Goal: Information Seeking & Learning: Learn about a topic

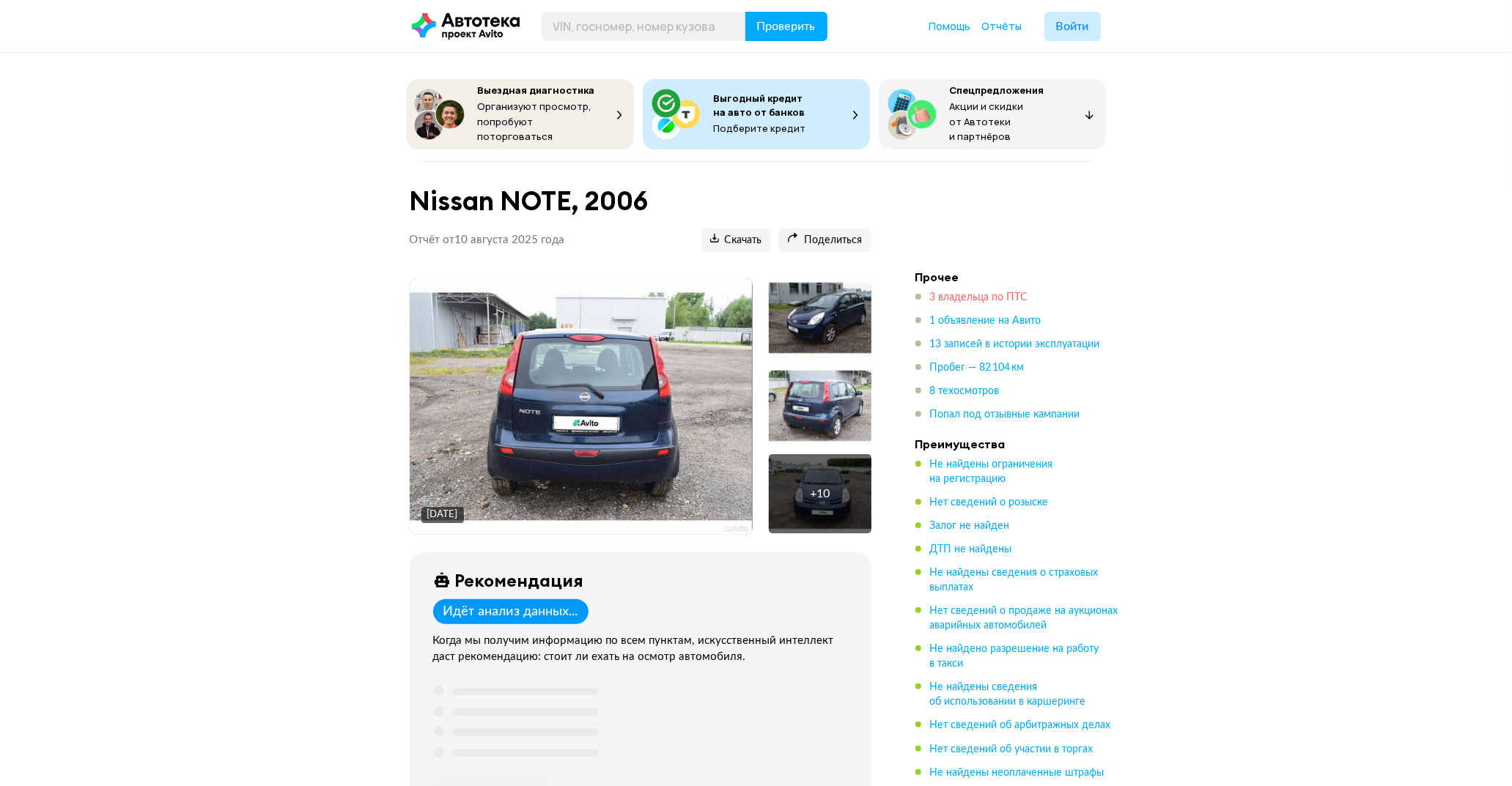
click at [958, 298] on span "3 владельца по ПТС" at bounding box center [979, 297] width 98 height 10
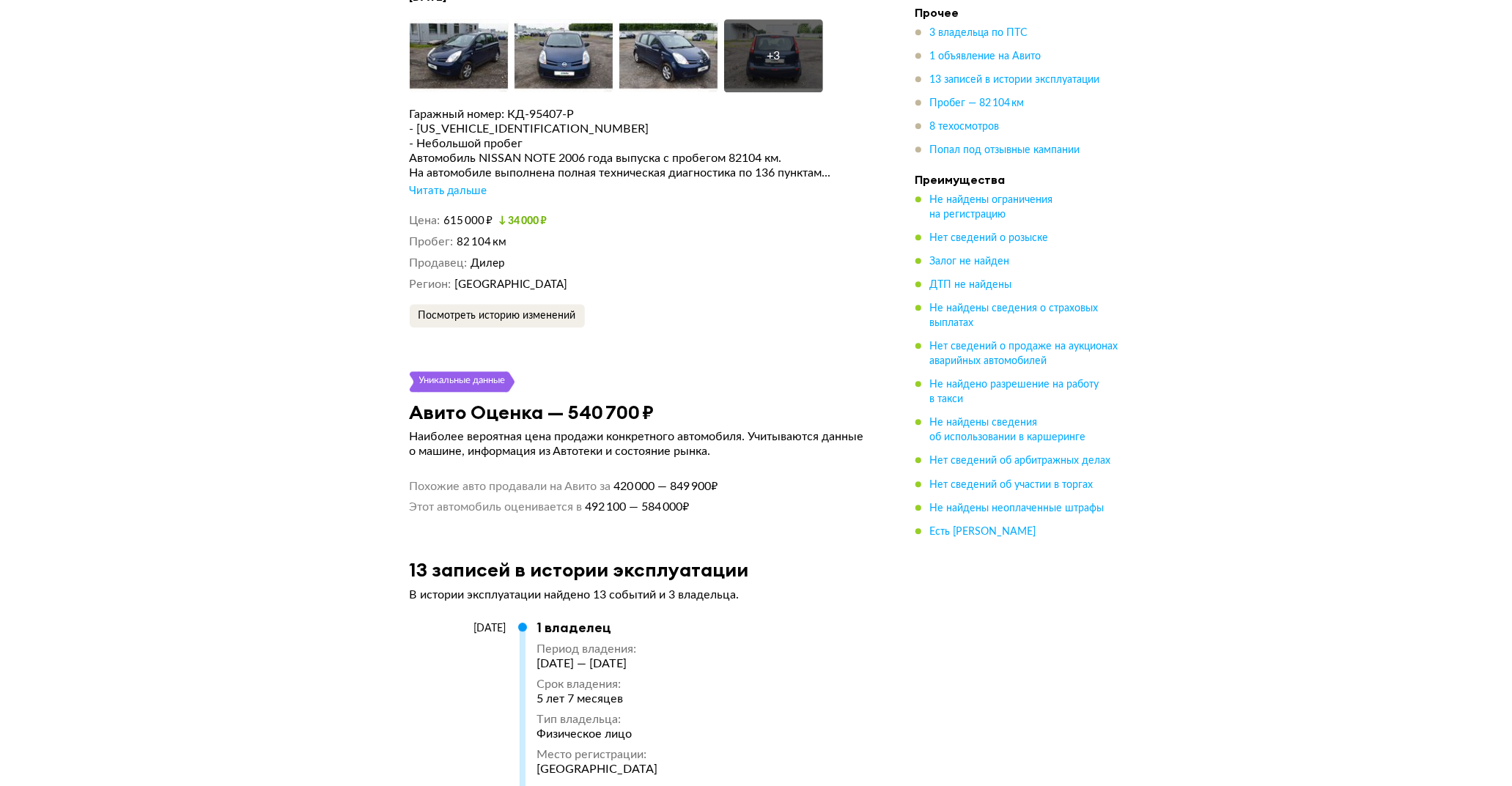
scroll to position [2819, 0]
click at [464, 185] on div "Читать дальше" at bounding box center [448, 191] width 78 height 15
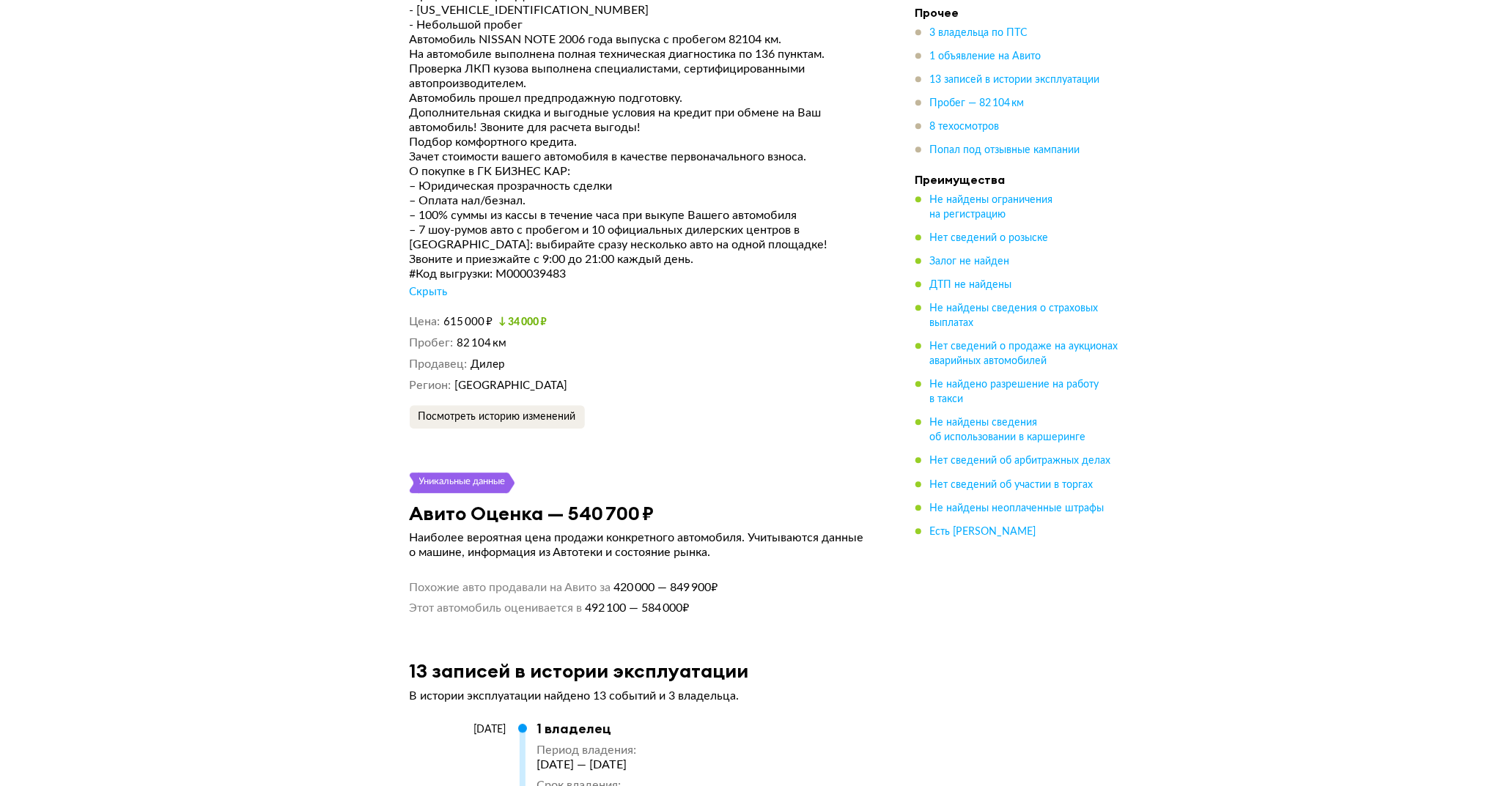
scroll to position [2937, 0]
click at [1002, 101] on span "Пробег — 82 104 км" at bounding box center [977, 104] width 95 height 10
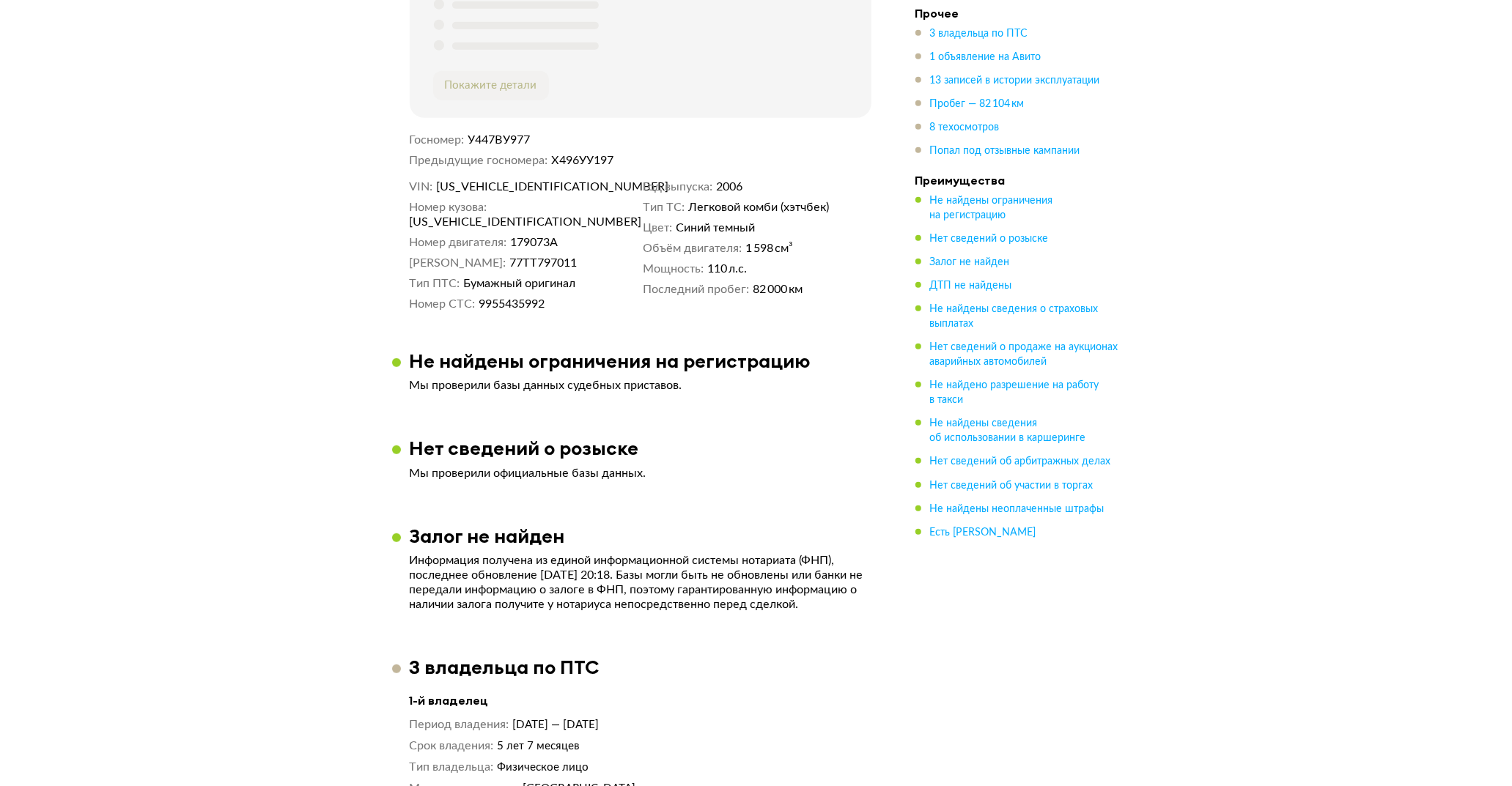
scroll to position [707, 0]
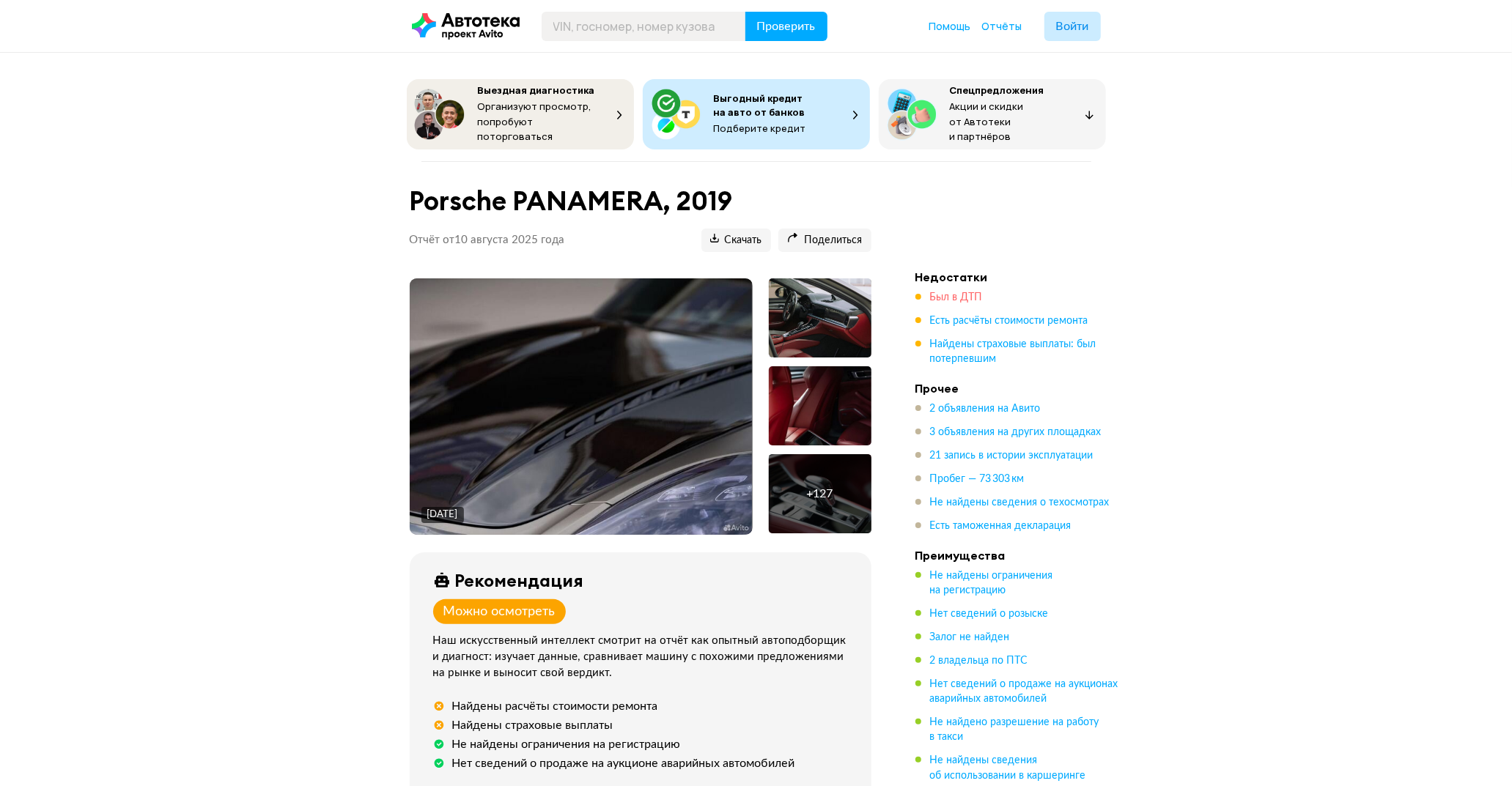
click at [949, 292] on span "Был в ДТП" at bounding box center [956, 297] width 53 height 10
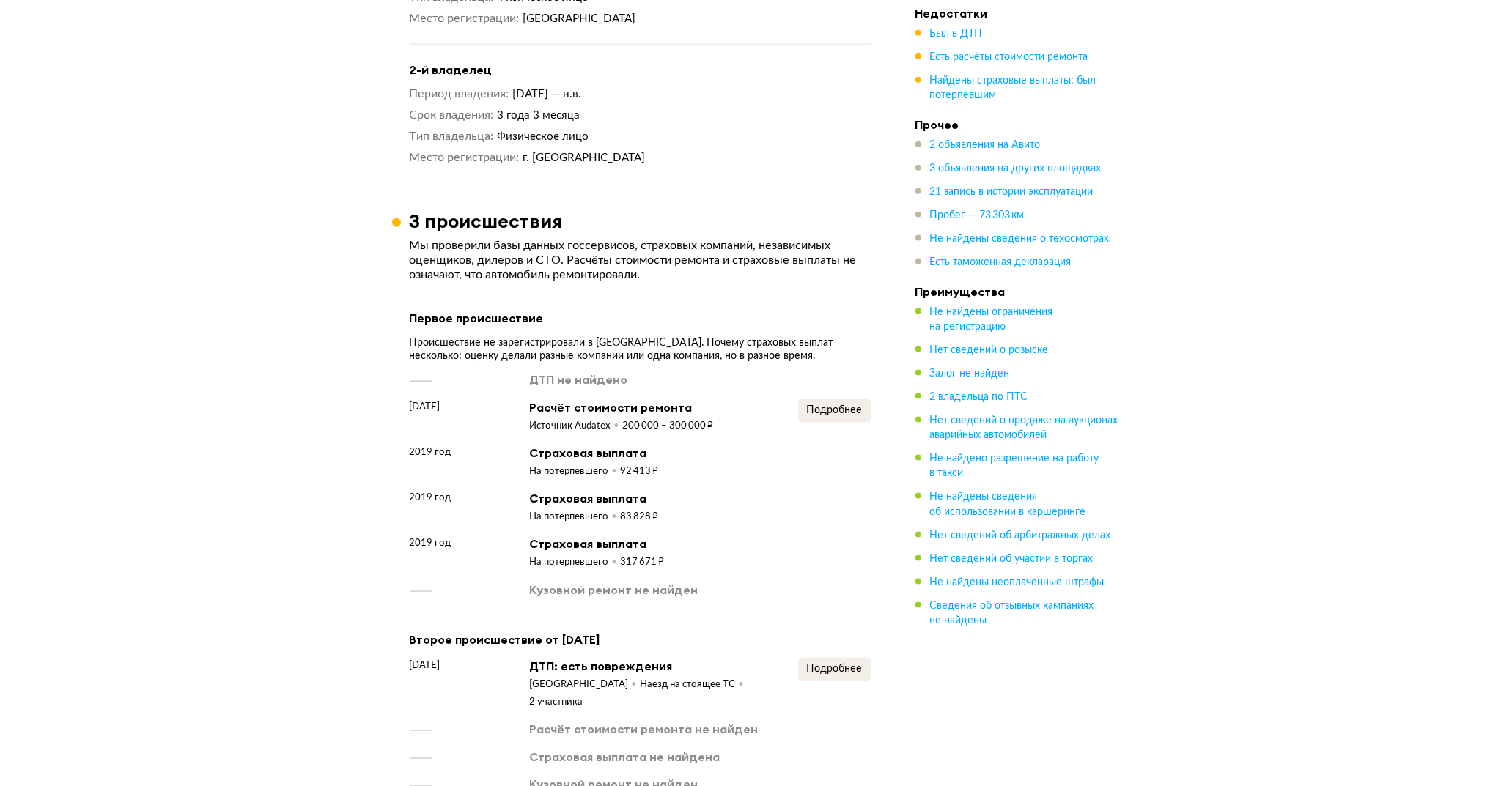
scroll to position [1486, 0]
click at [849, 408] on span "Подробнее" at bounding box center [834, 412] width 56 height 10
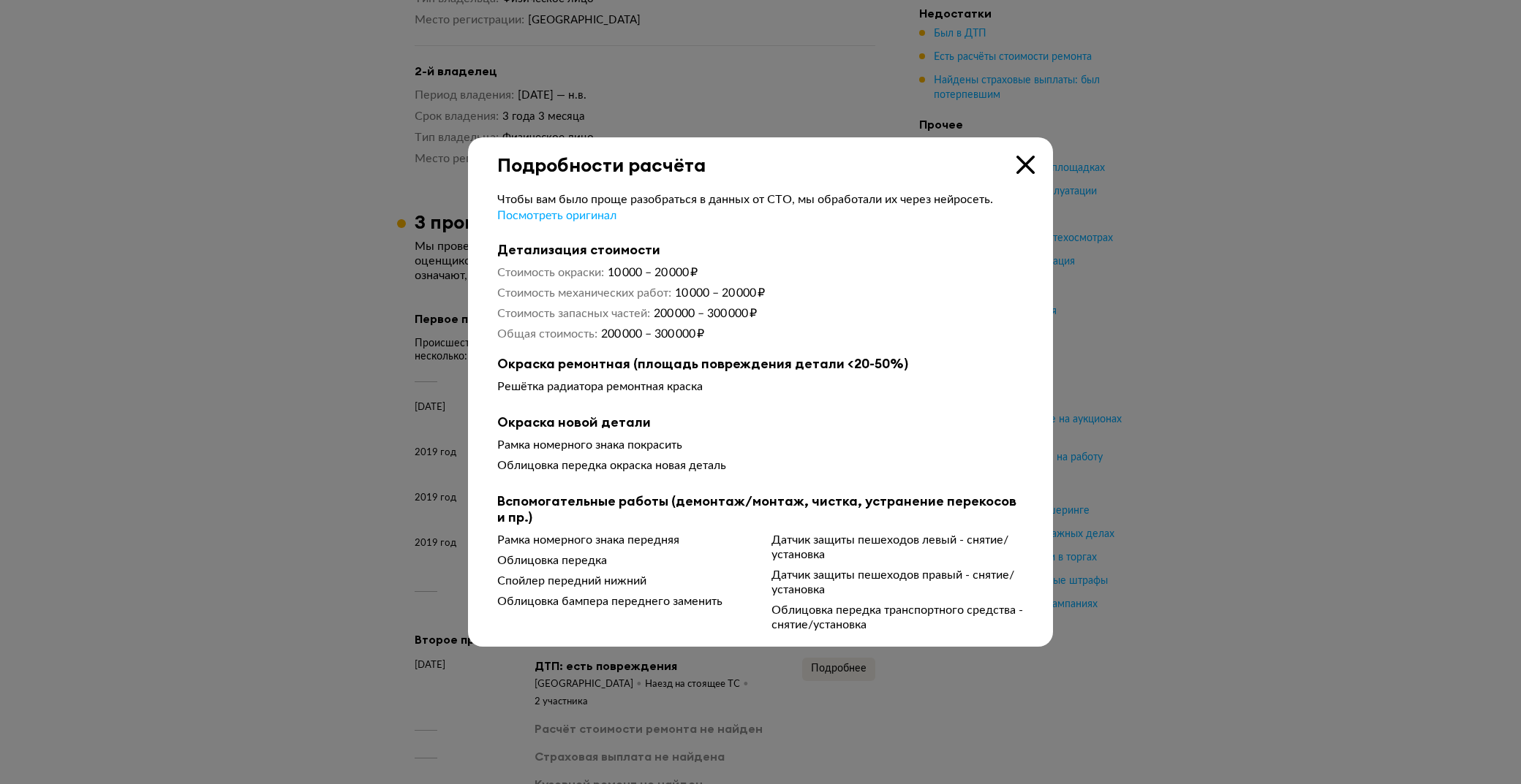
click at [1024, 165] on icon at bounding box center [1025, 164] width 18 height 18
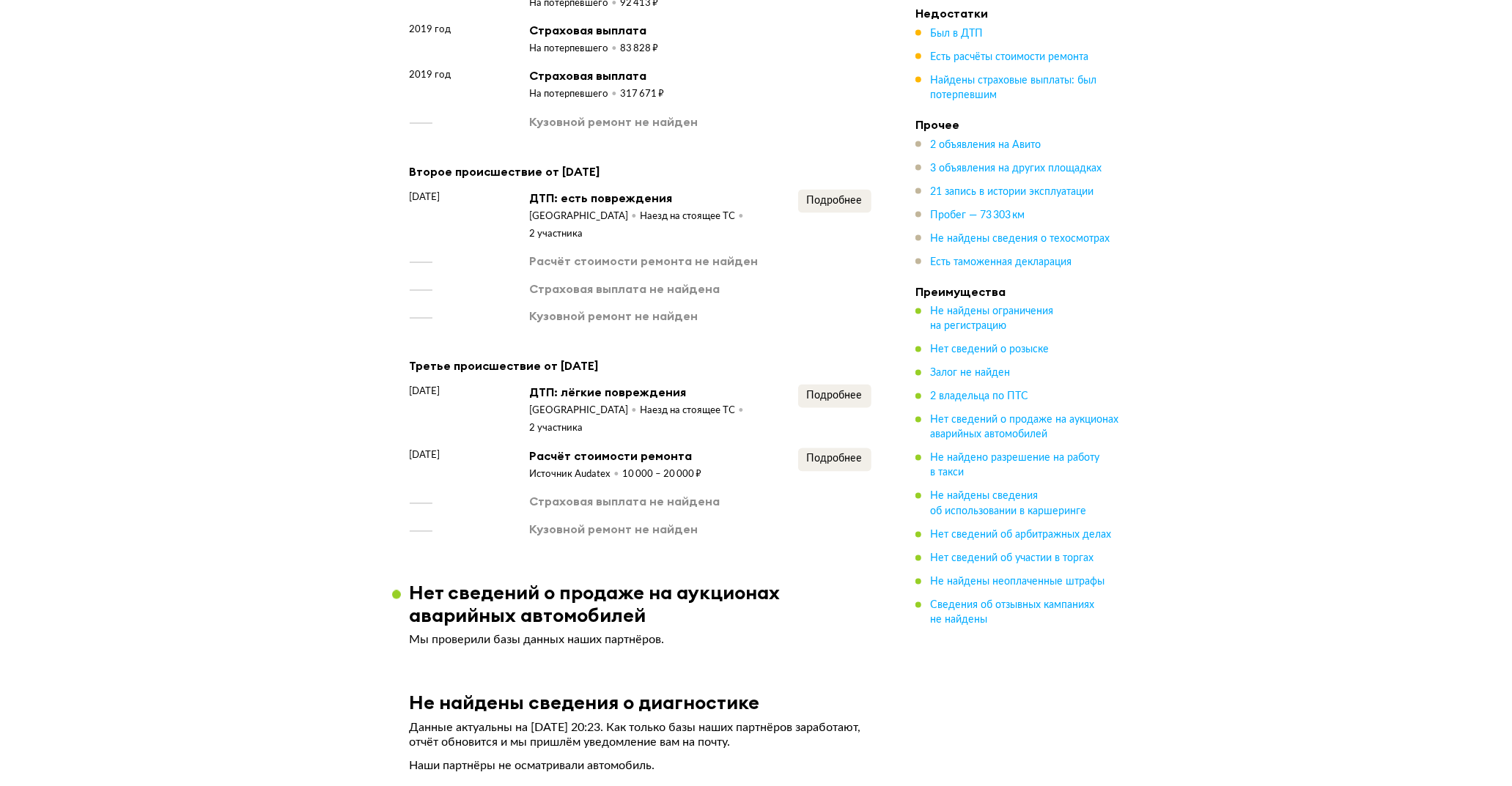
scroll to position [1957, 0]
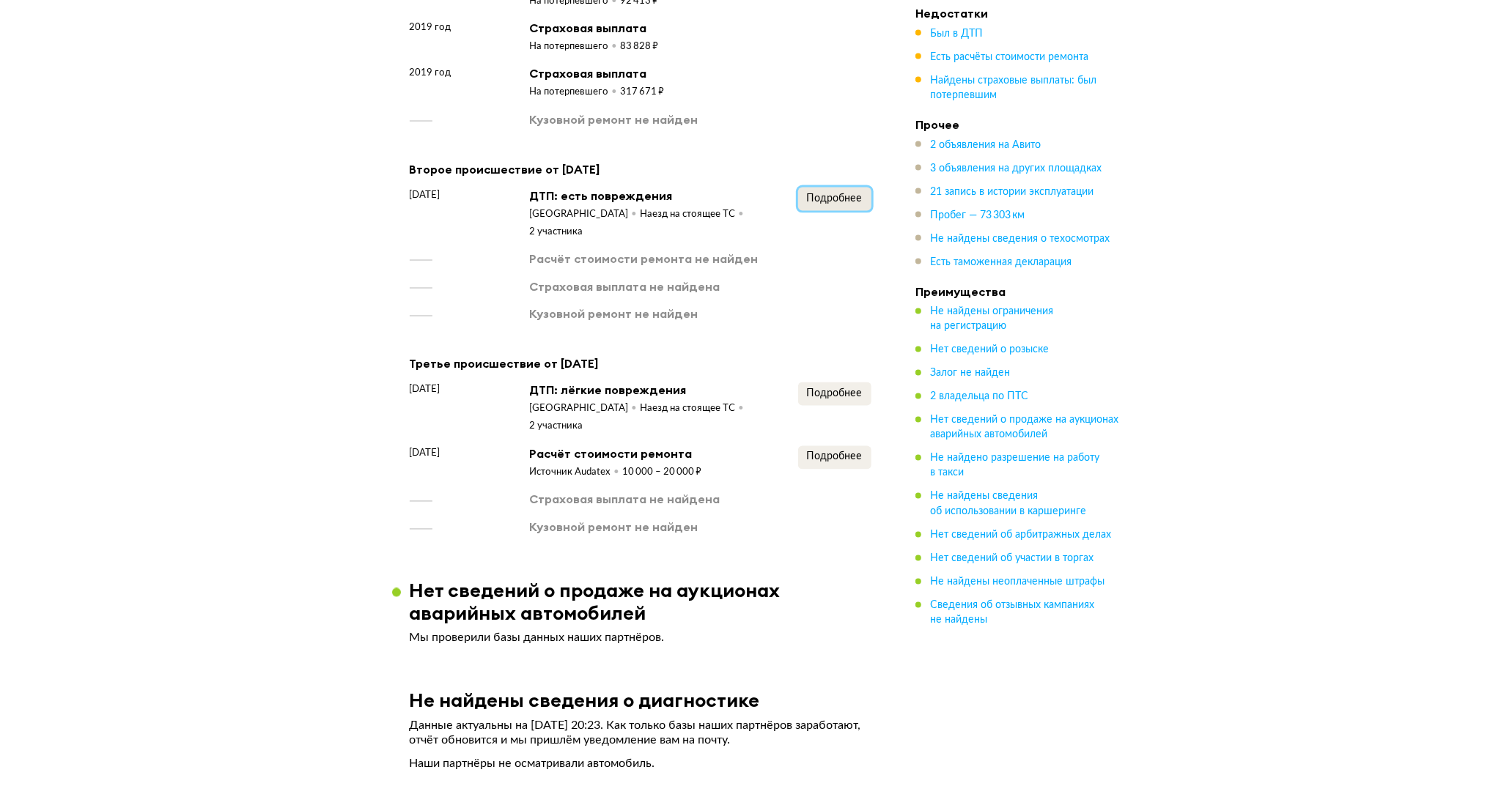
click at [838, 203] on span "Подробнее" at bounding box center [834, 198] width 56 height 10
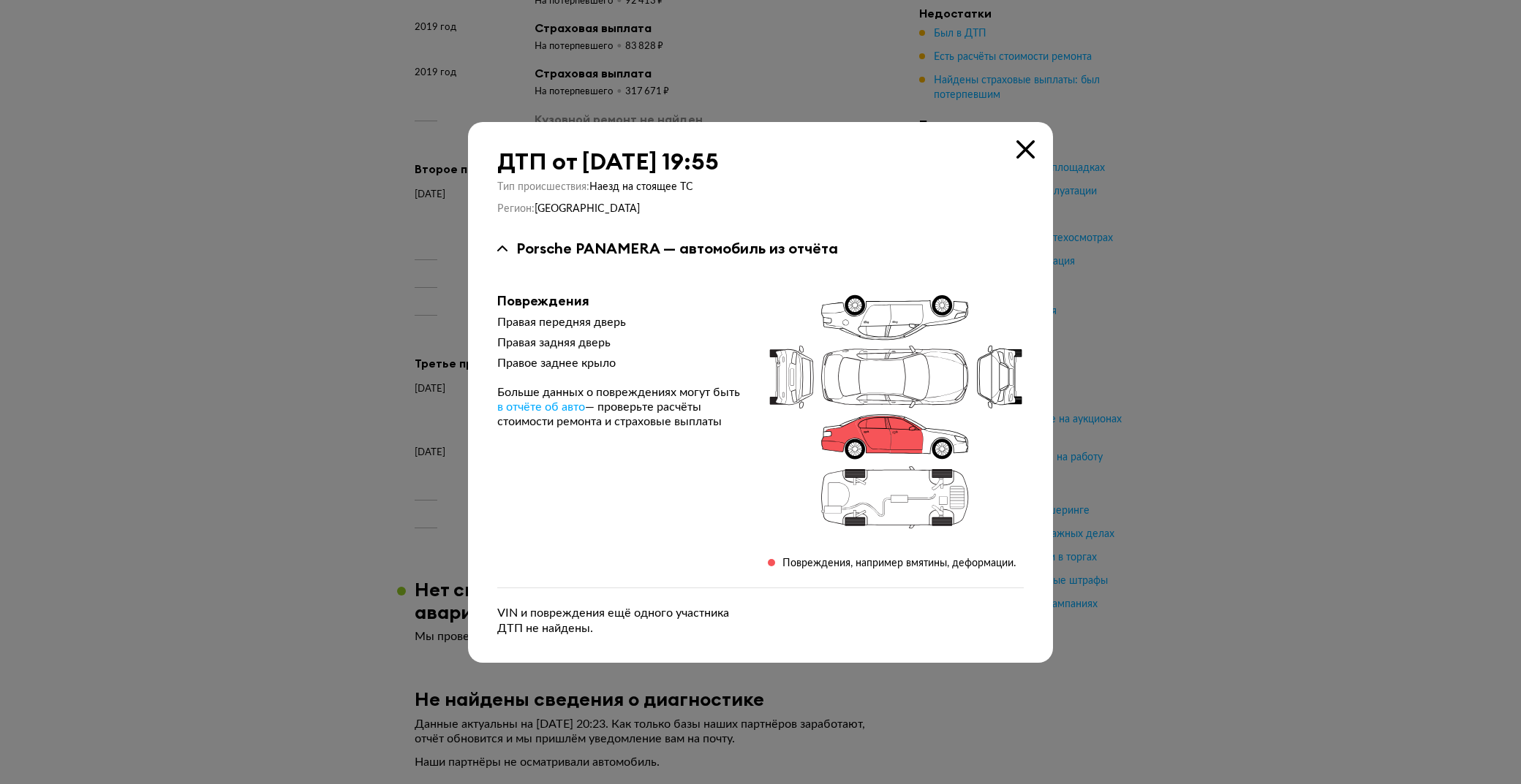
click at [1029, 135] on div "ДТП от 20 ноября 2019 года в 19:55 Тип происшествия : Наезд на стоящее ТС Регио…" at bounding box center [760, 392] width 585 height 541
click at [1027, 141] on icon at bounding box center [1025, 149] width 18 height 18
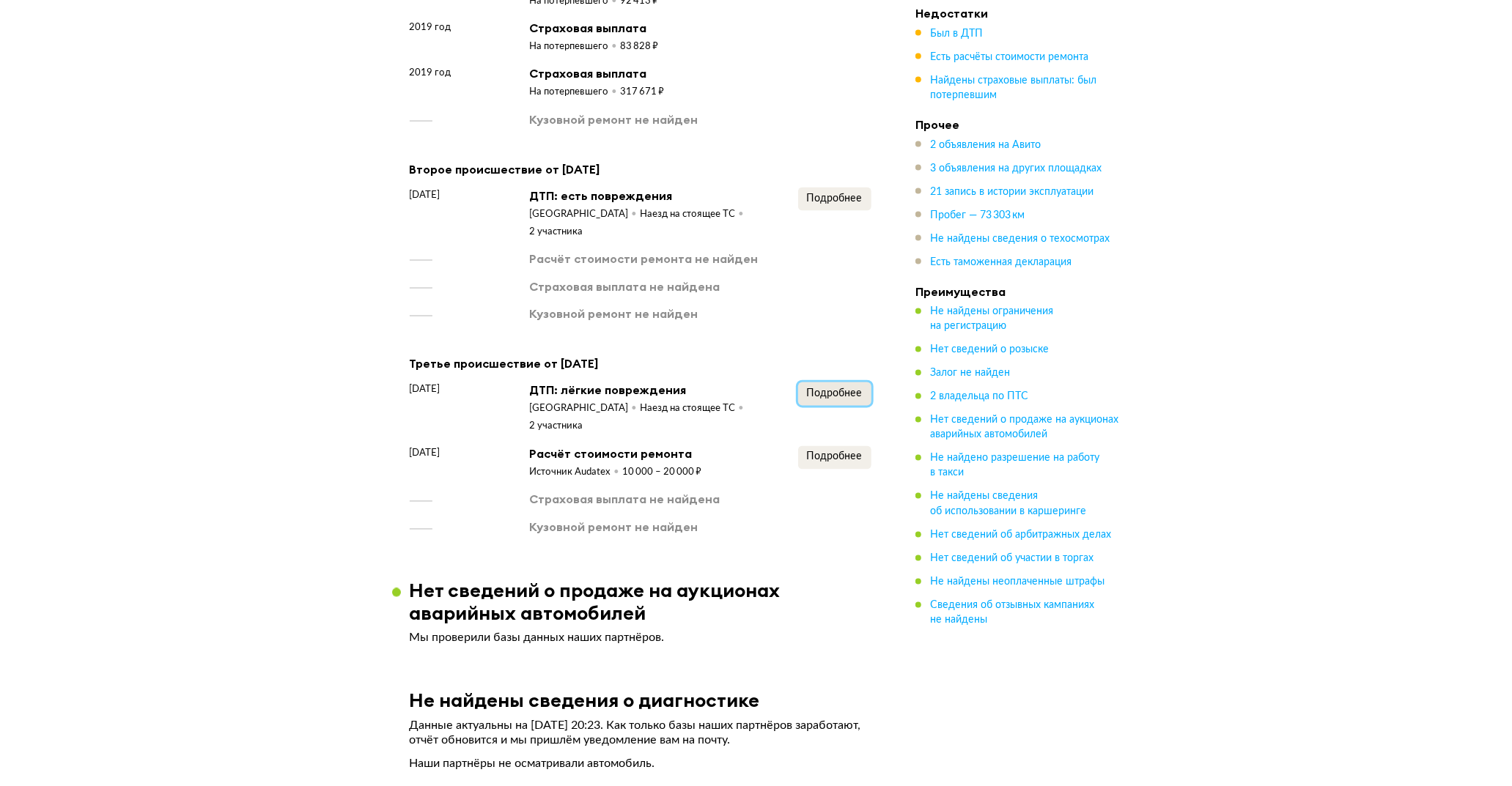
click at [809, 390] on button "Подробнее" at bounding box center [835, 394] width 74 height 23
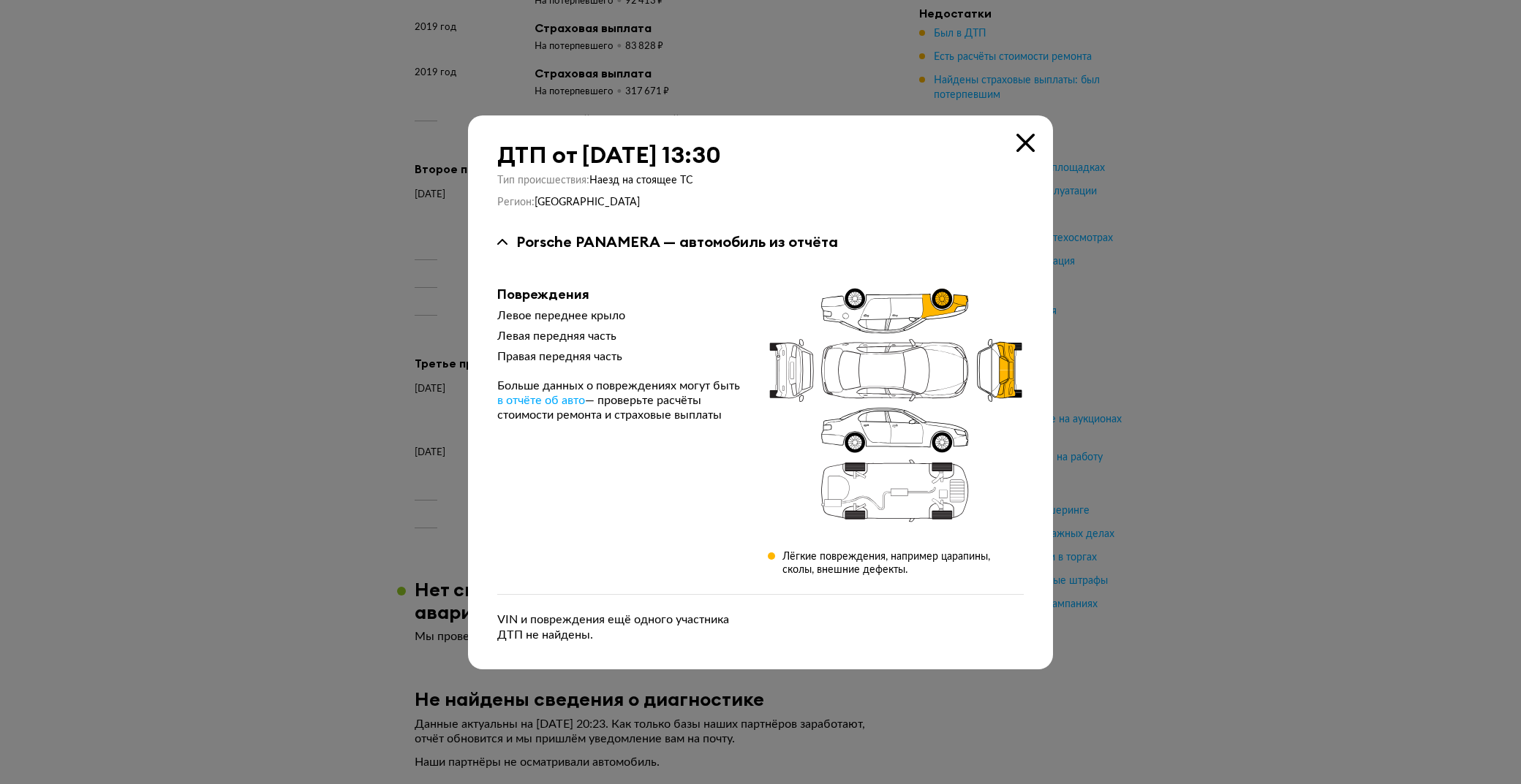
click at [1025, 135] on icon at bounding box center [1025, 142] width 18 height 18
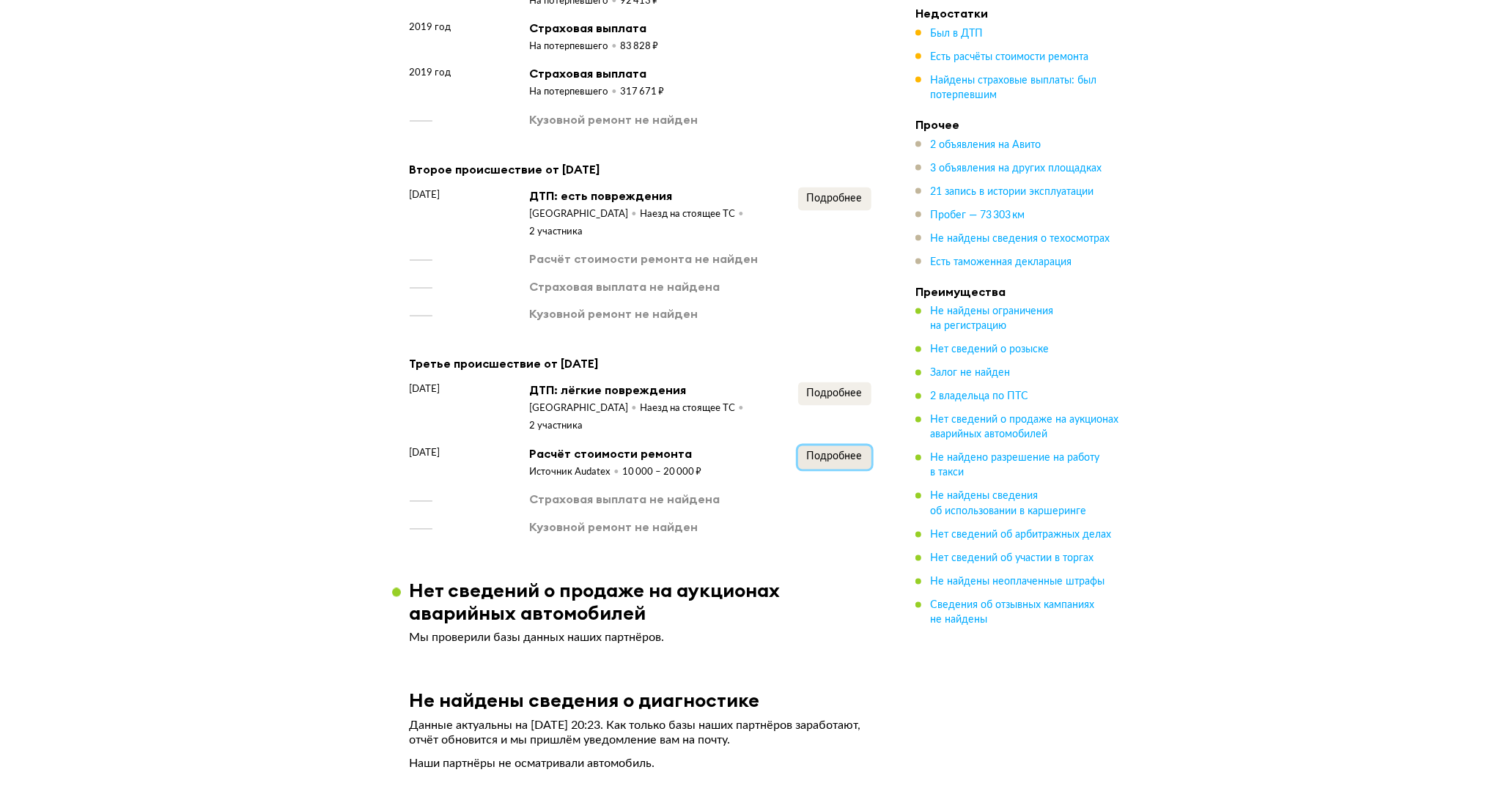
click at [838, 452] on span "Подробнее" at bounding box center [834, 457] width 56 height 10
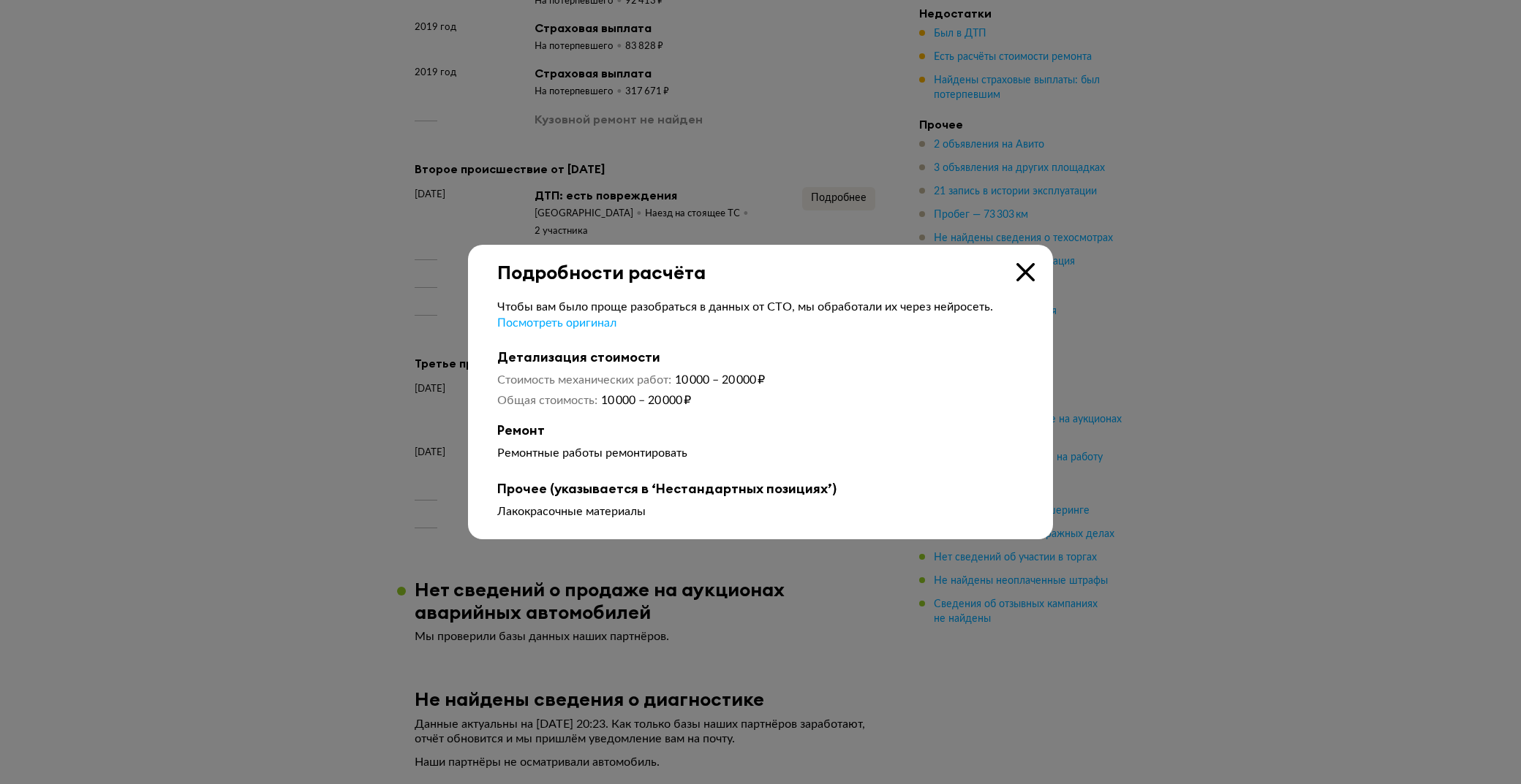
click at [1027, 267] on icon at bounding box center [1025, 272] width 18 height 18
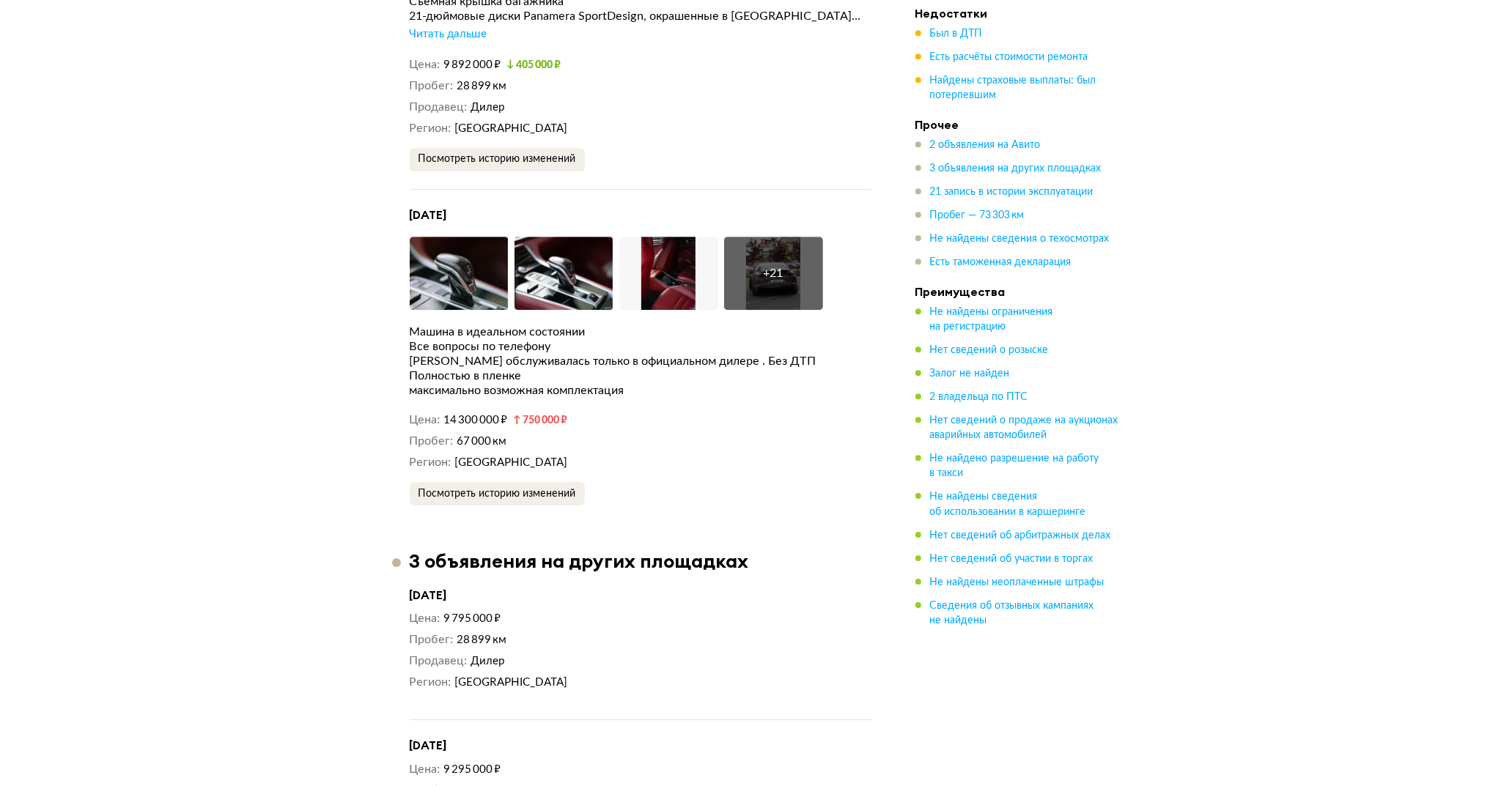
scroll to position [3490, 0]
click at [536, 489] on span "Посмотреть историю изменений" at bounding box center [497, 494] width 157 height 10
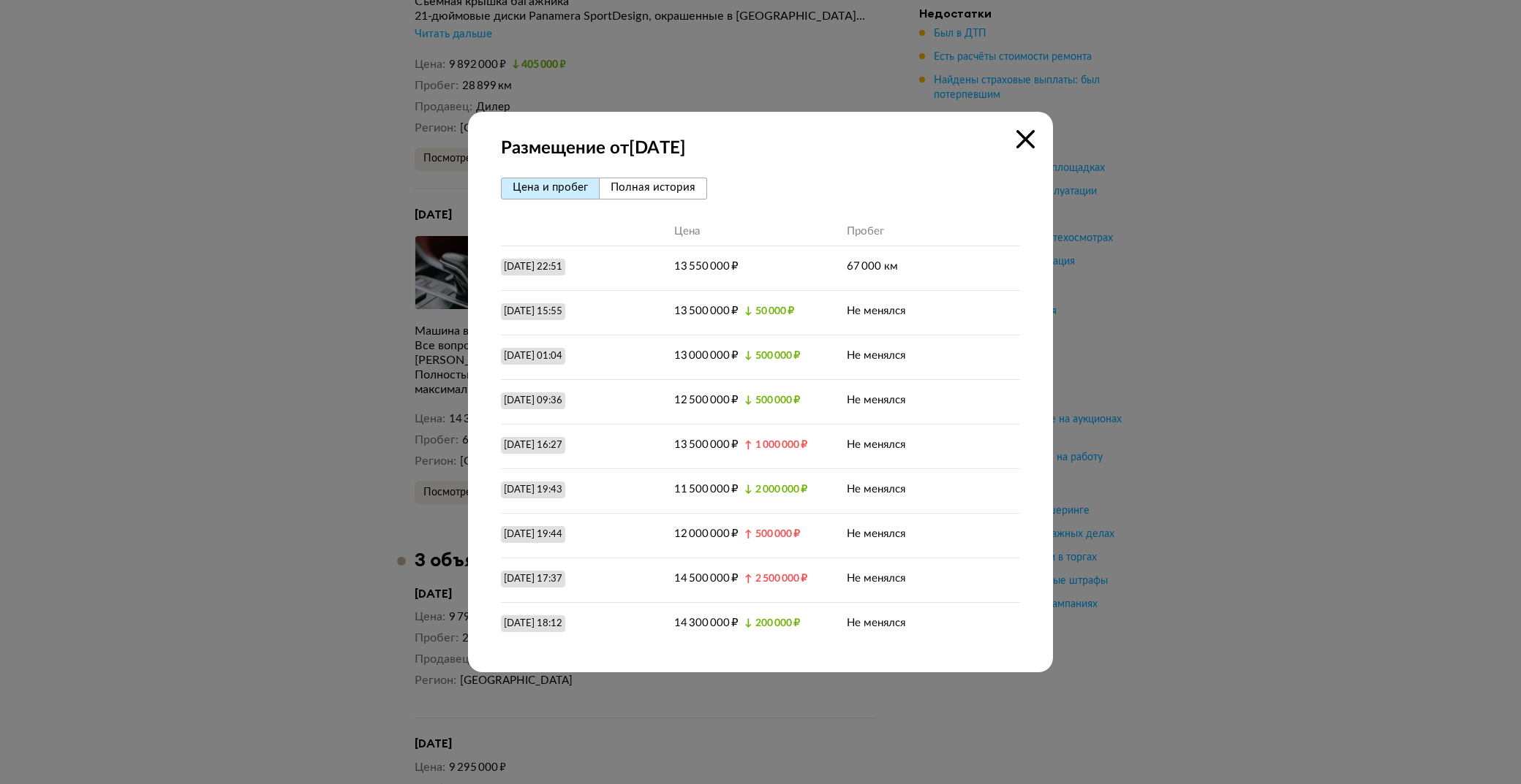
click at [1024, 139] on icon at bounding box center [1025, 139] width 18 height 18
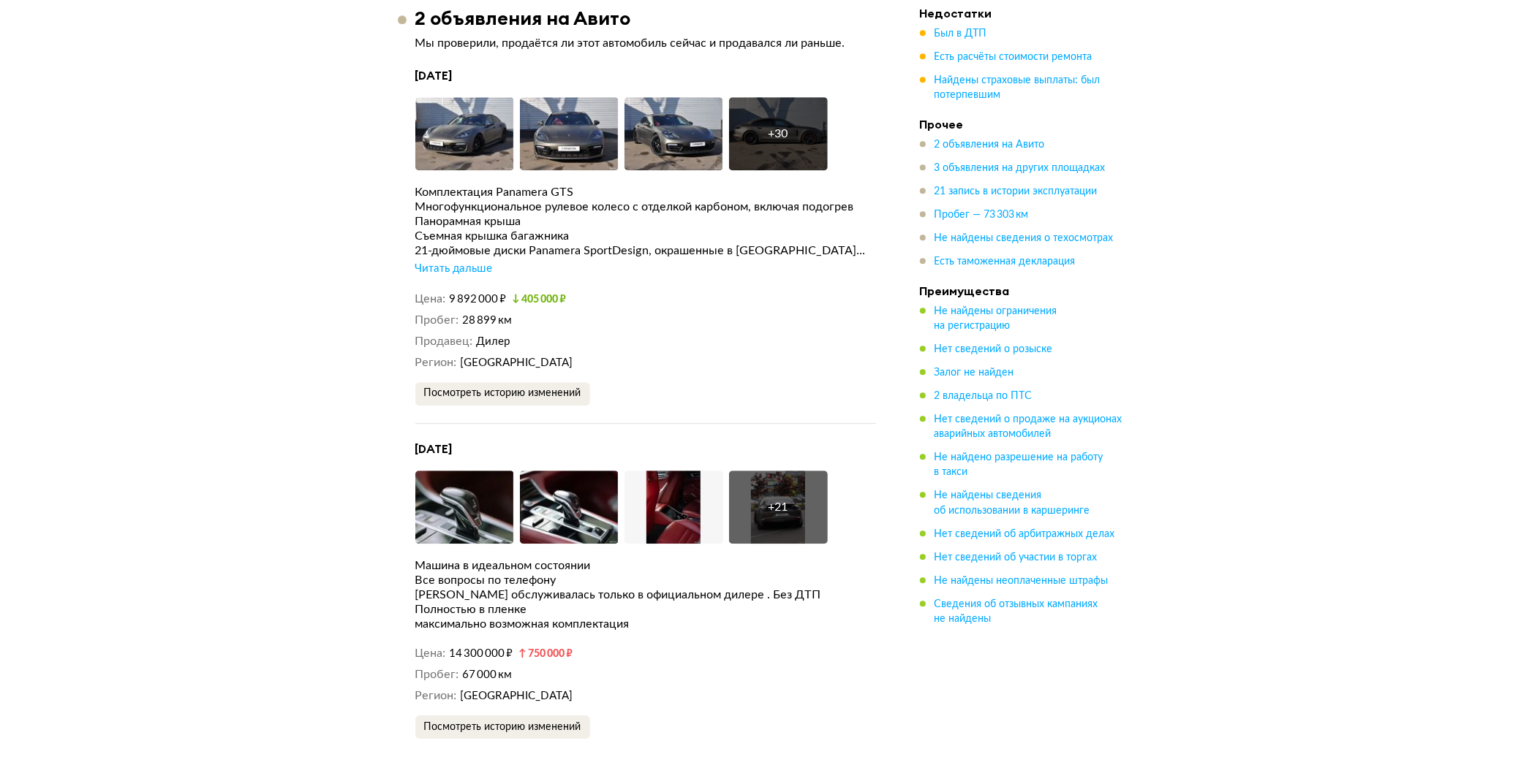
scroll to position [3246, 0]
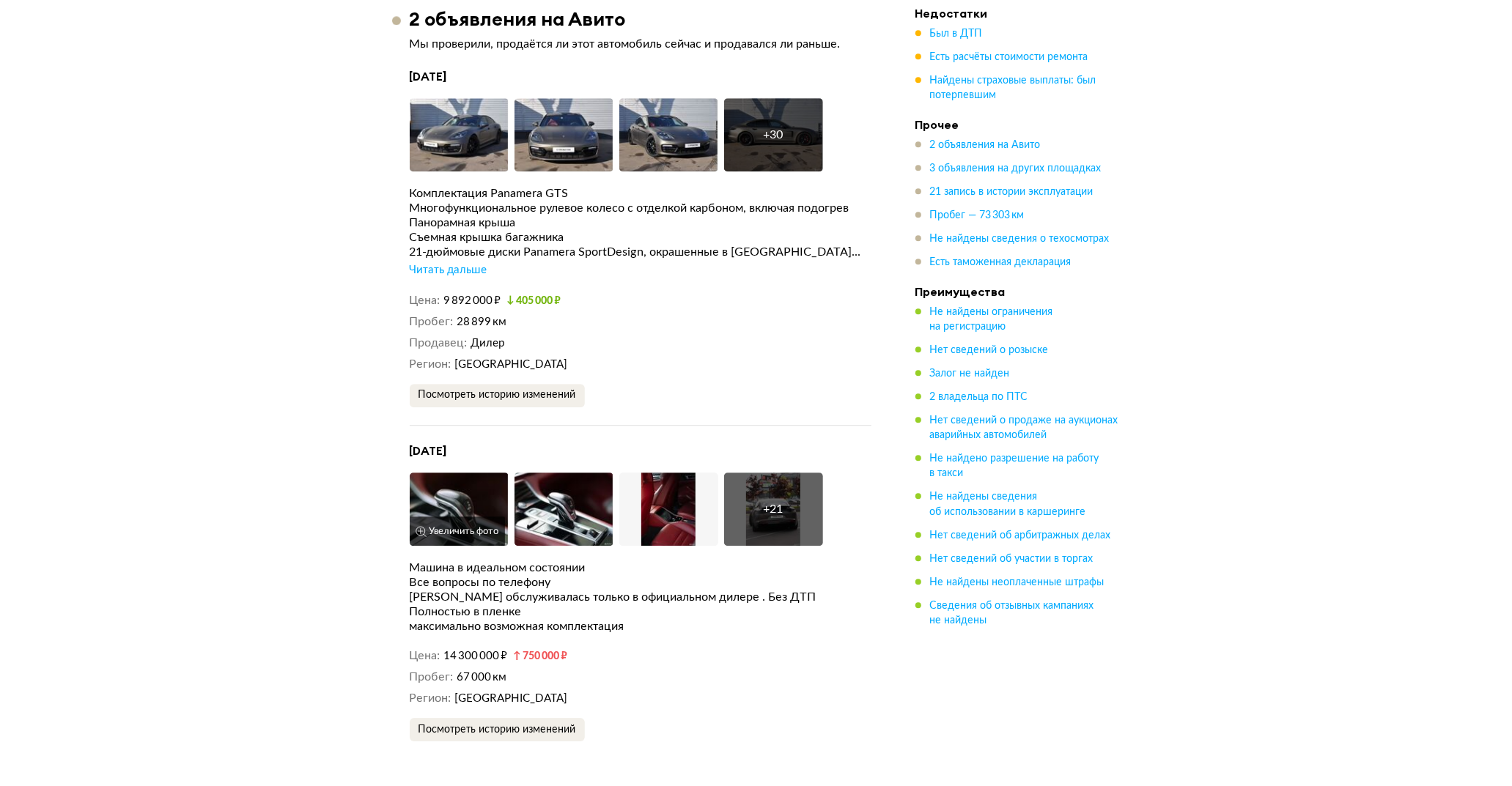
click at [467, 472] on img at bounding box center [459, 509] width 99 height 73
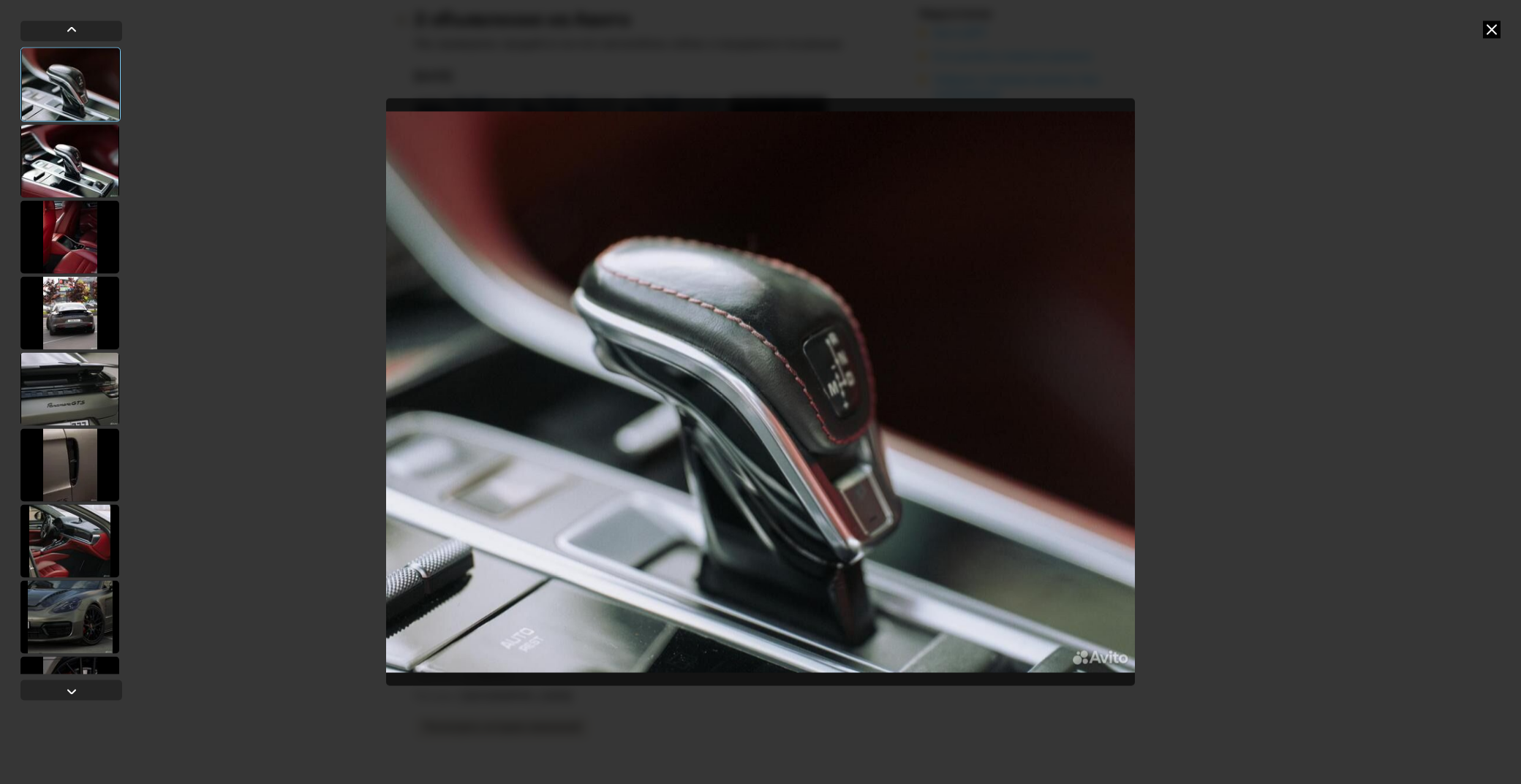
click at [73, 159] on div at bounding box center [70, 161] width 99 height 73
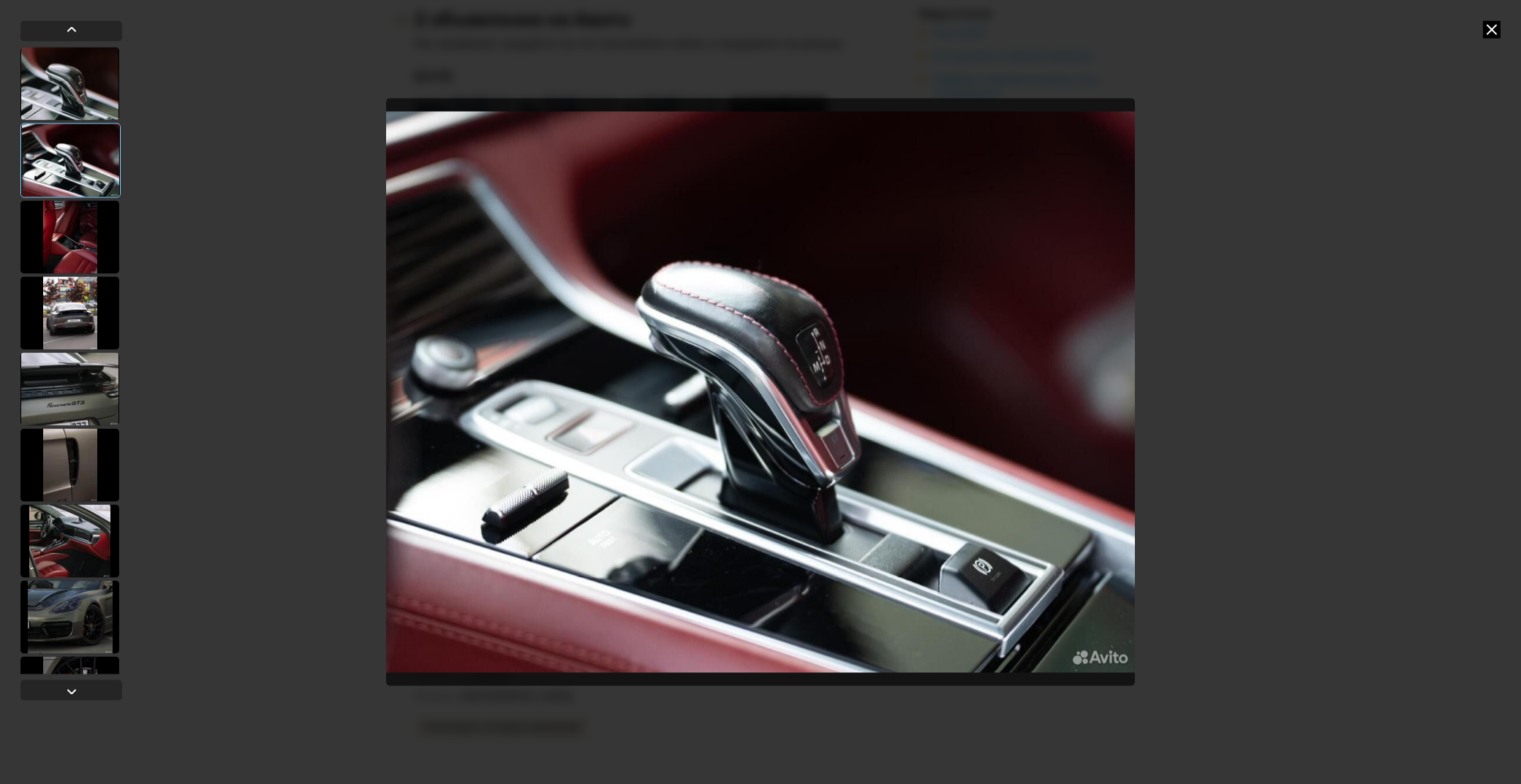
click at [82, 412] on div at bounding box center [70, 389] width 99 height 73
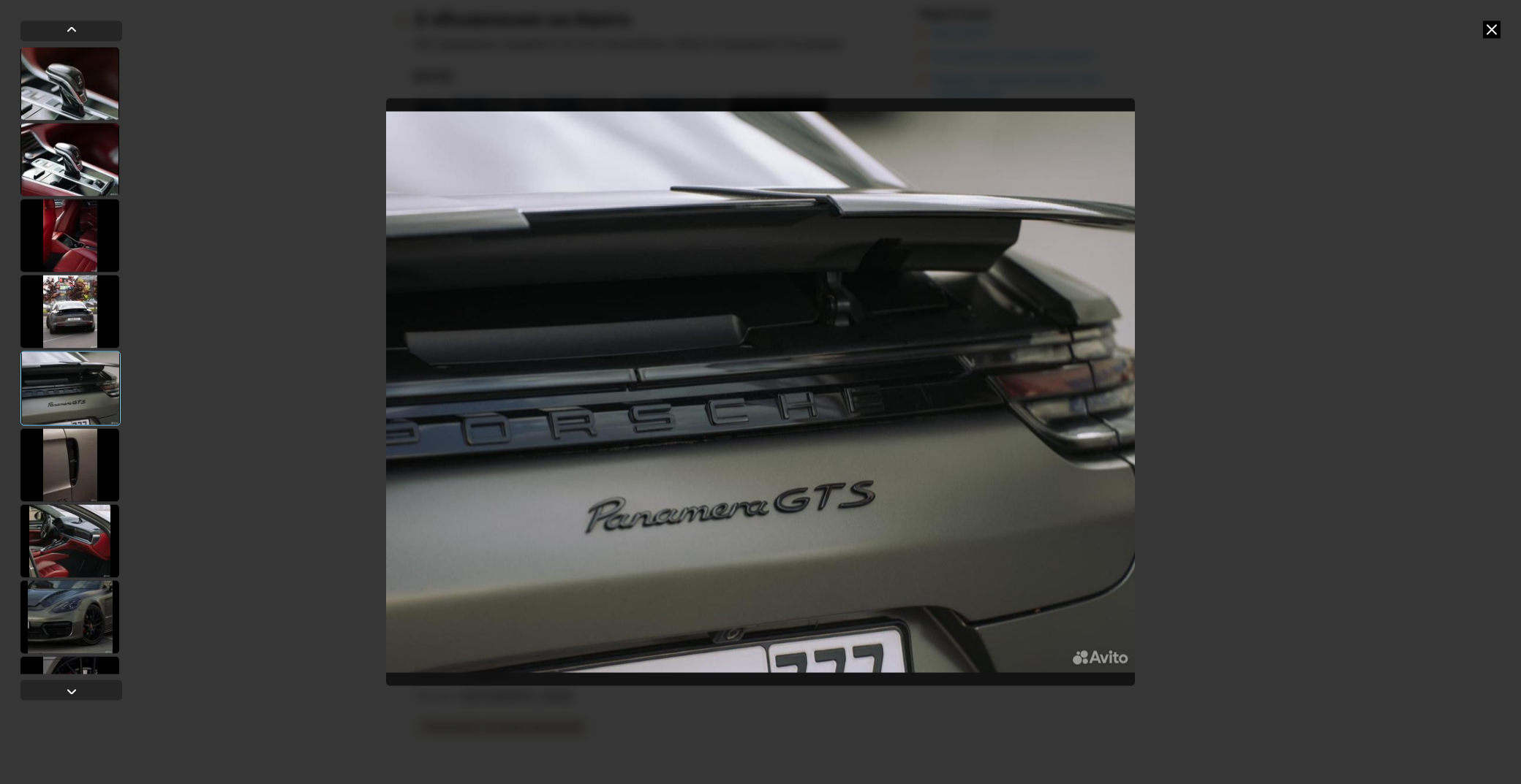
click at [82, 331] on div at bounding box center [70, 311] width 99 height 73
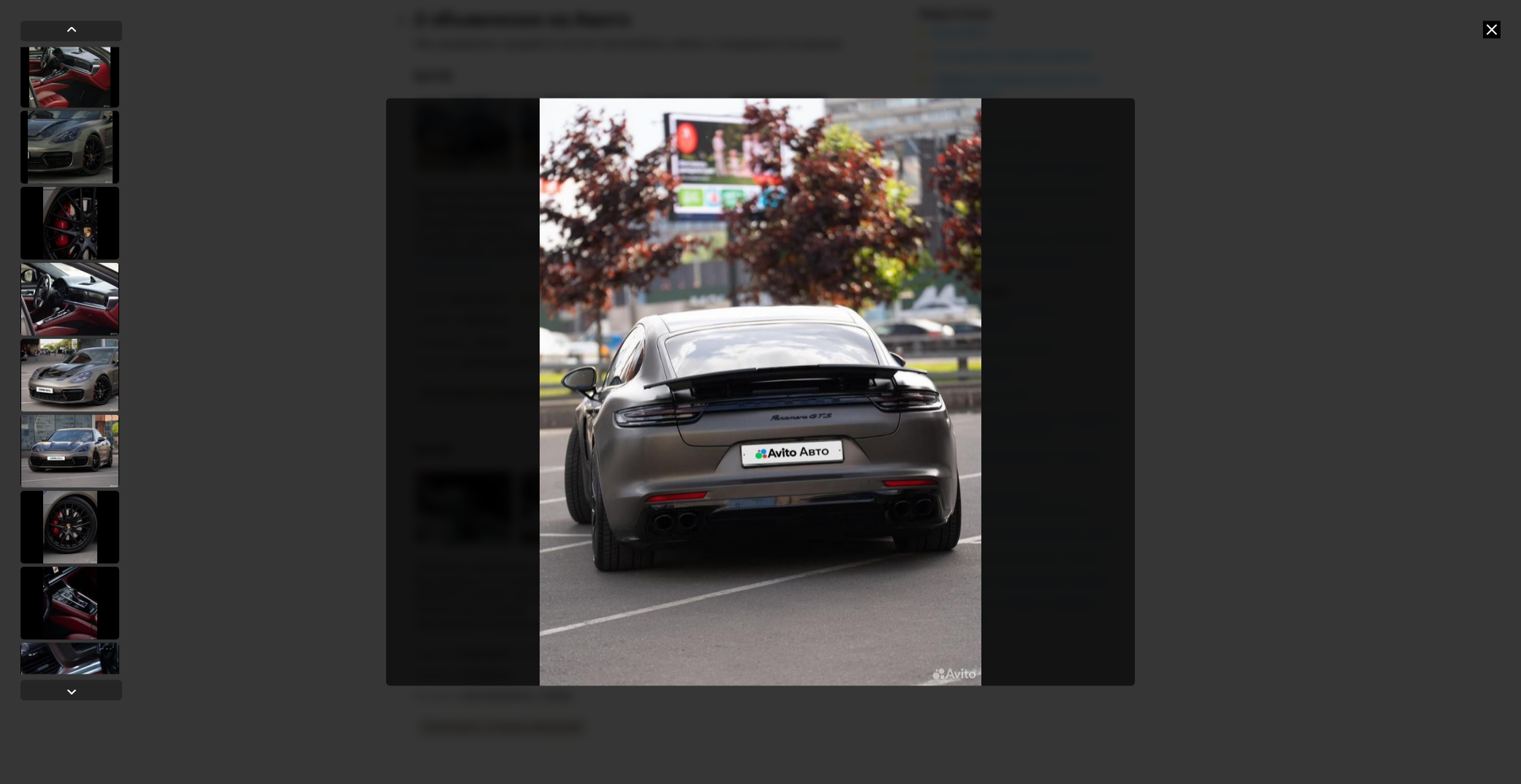
click at [79, 369] on div at bounding box center [70, 375] width 99 height 73
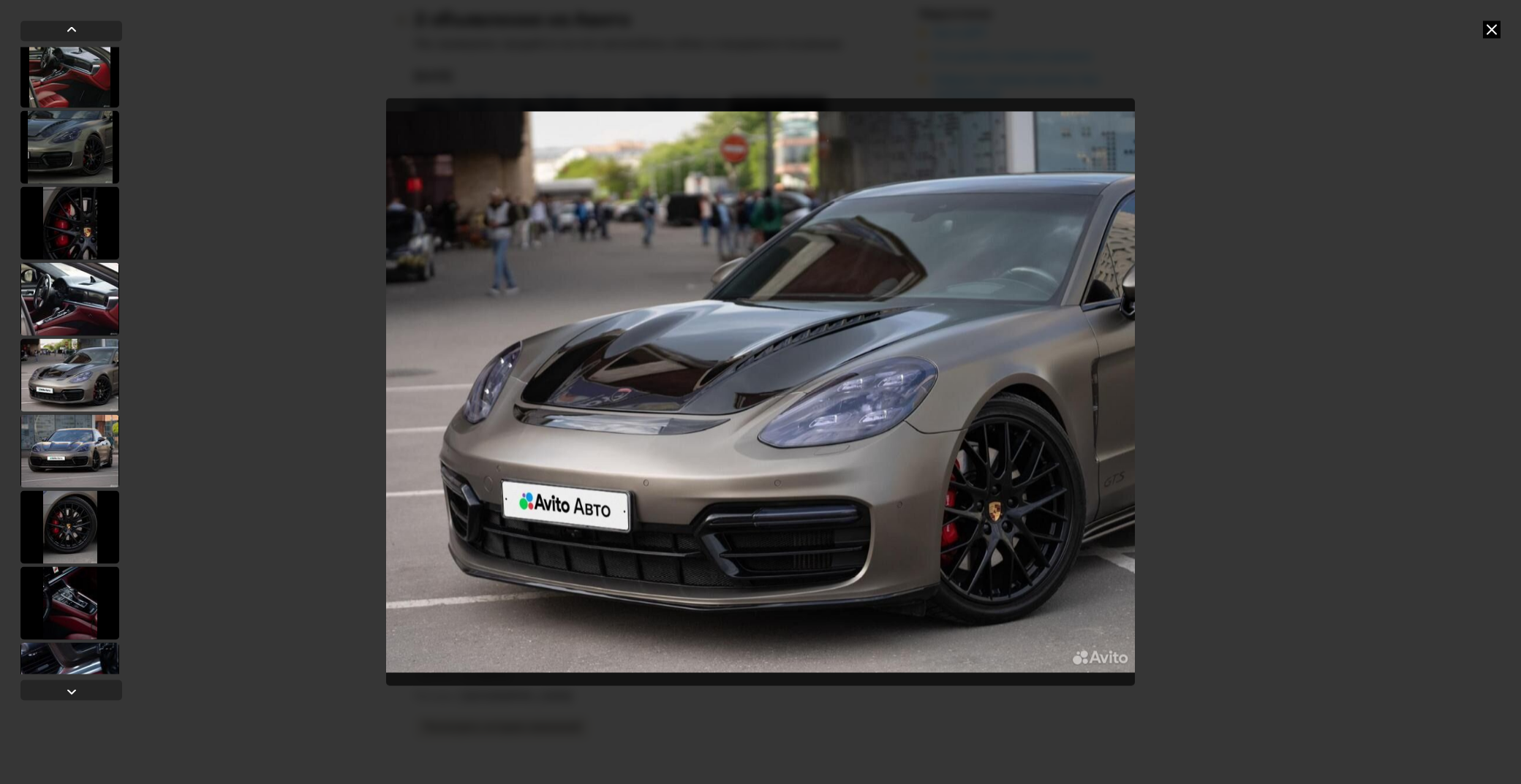
scroll to position [469, 0]
click at [86, 451] on div at bounding box center [70, 453] width 99 height 73
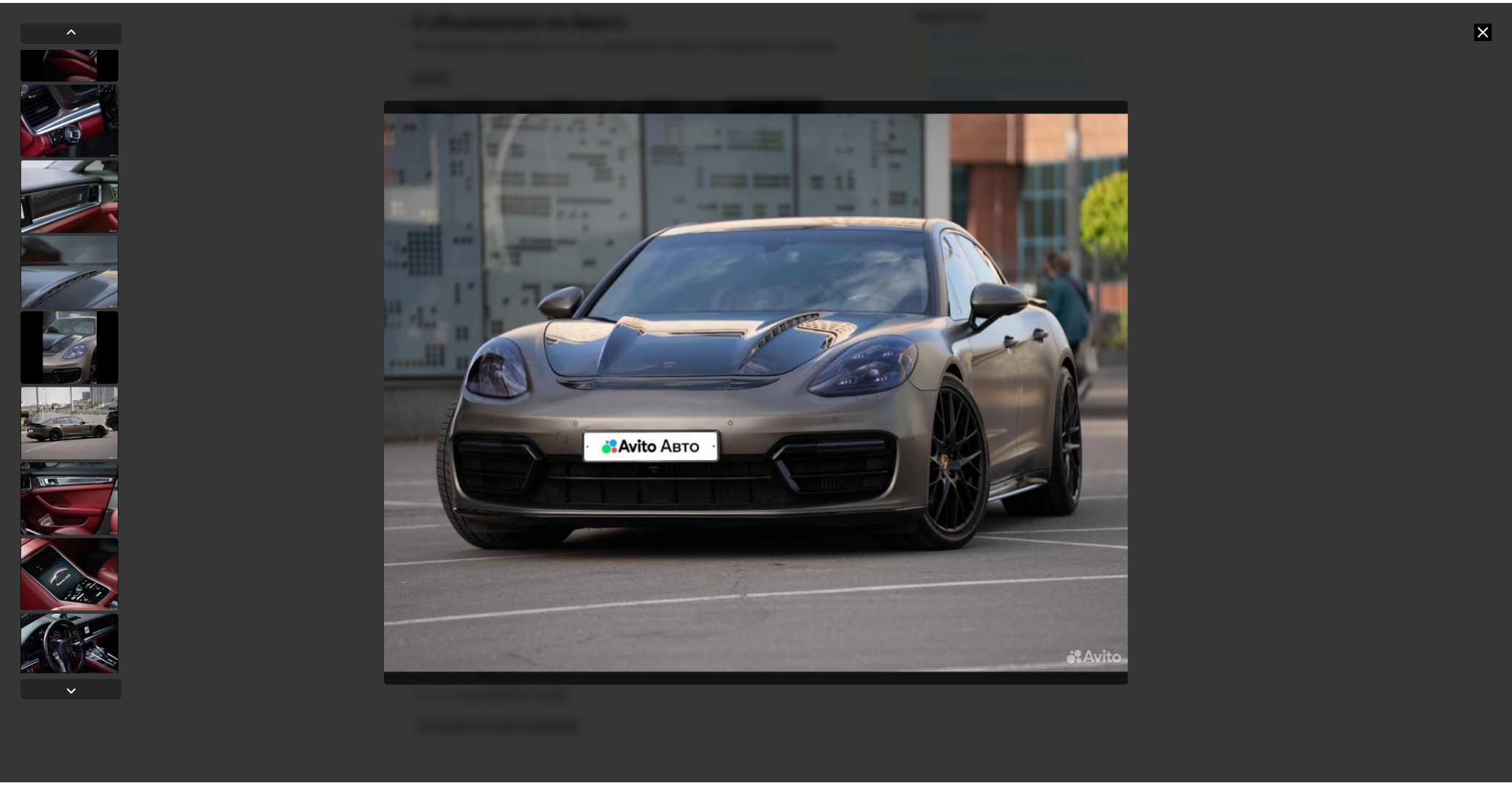
scroll to position [1035, 0]
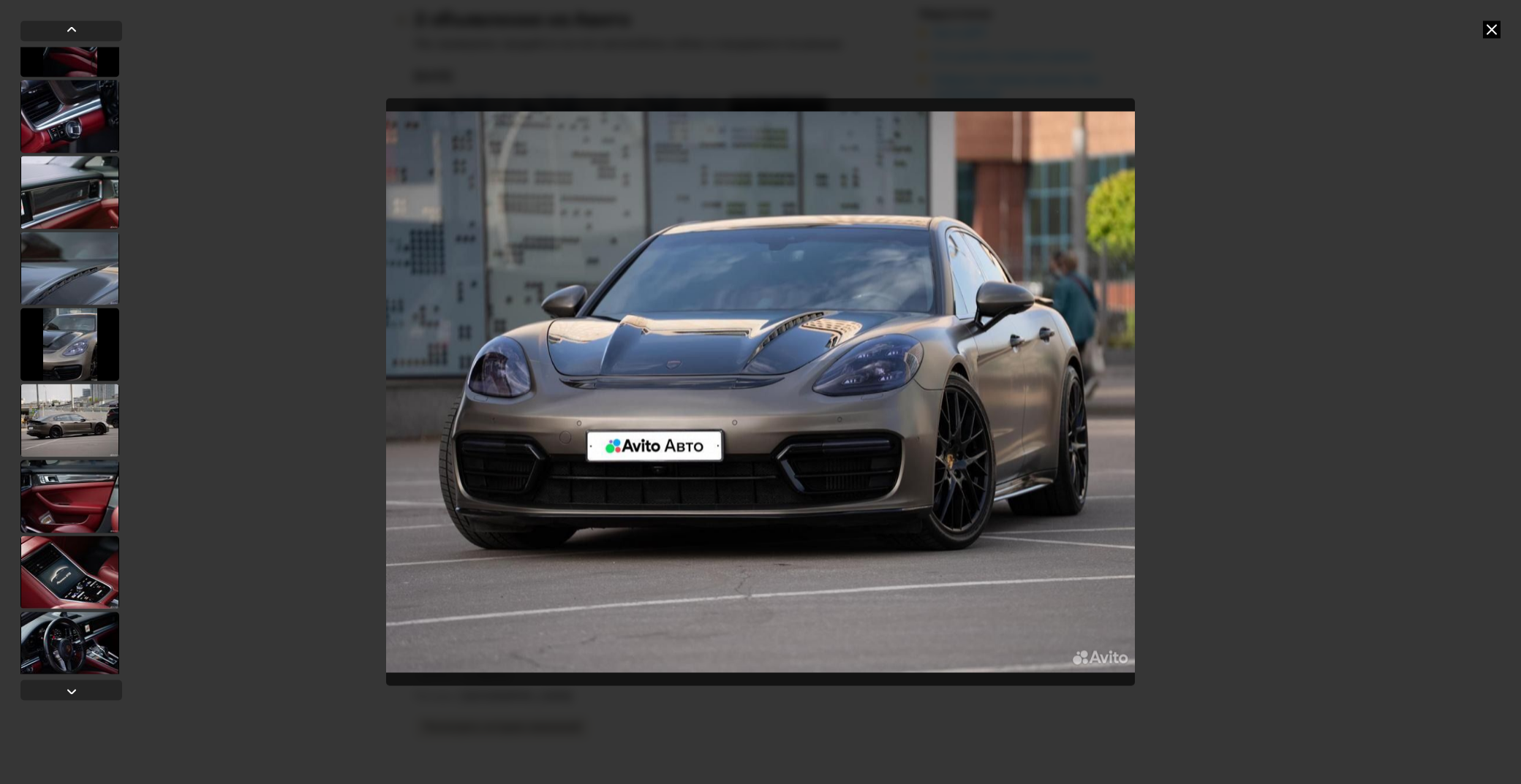
click at [1488, 26] on icon at bounding box center [1491, 29] width 18 height 18
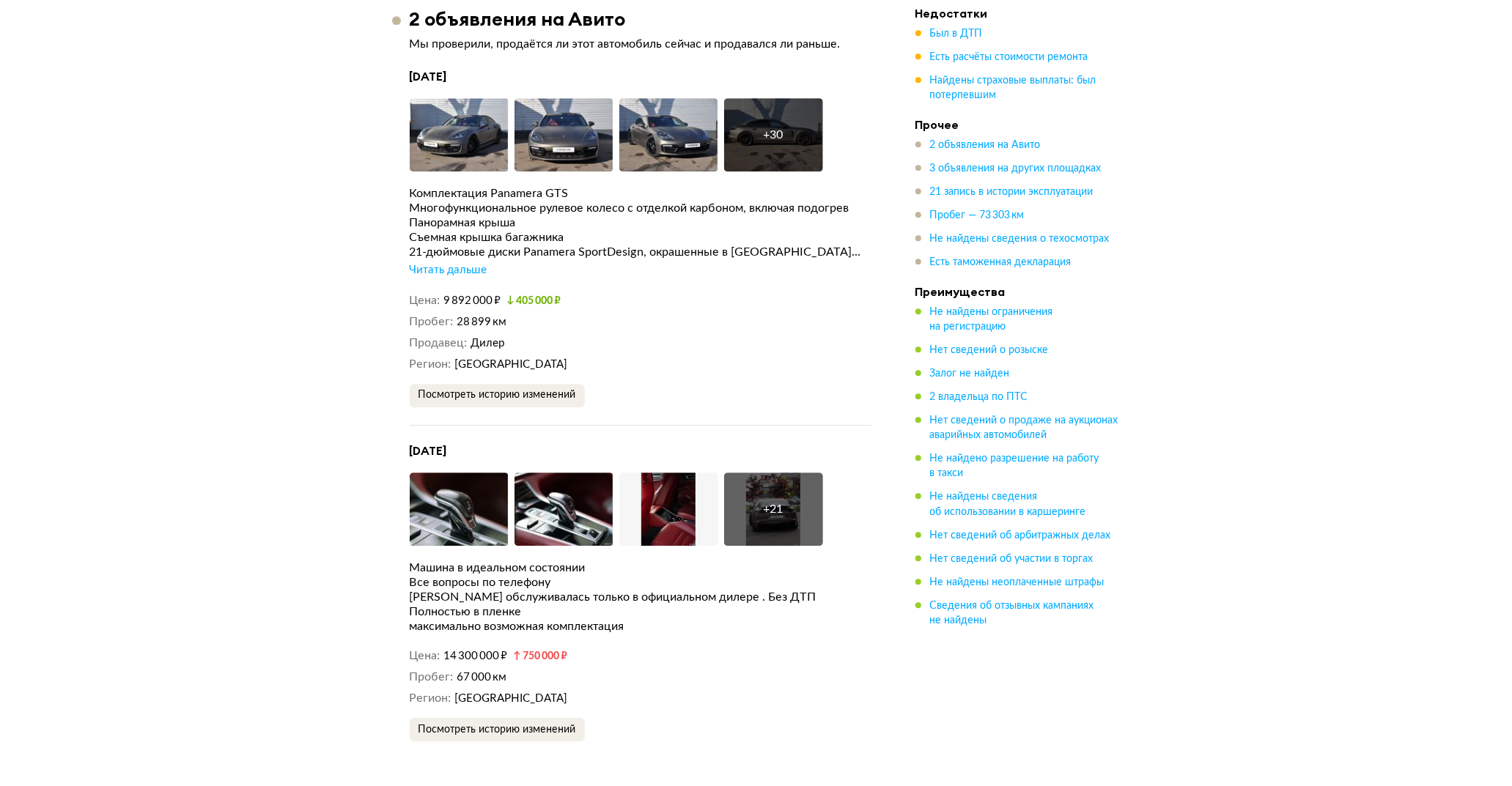
click at [650, 8] on div "2 объявления на Авито" at bounding box center [640, 19] width 497 height 23
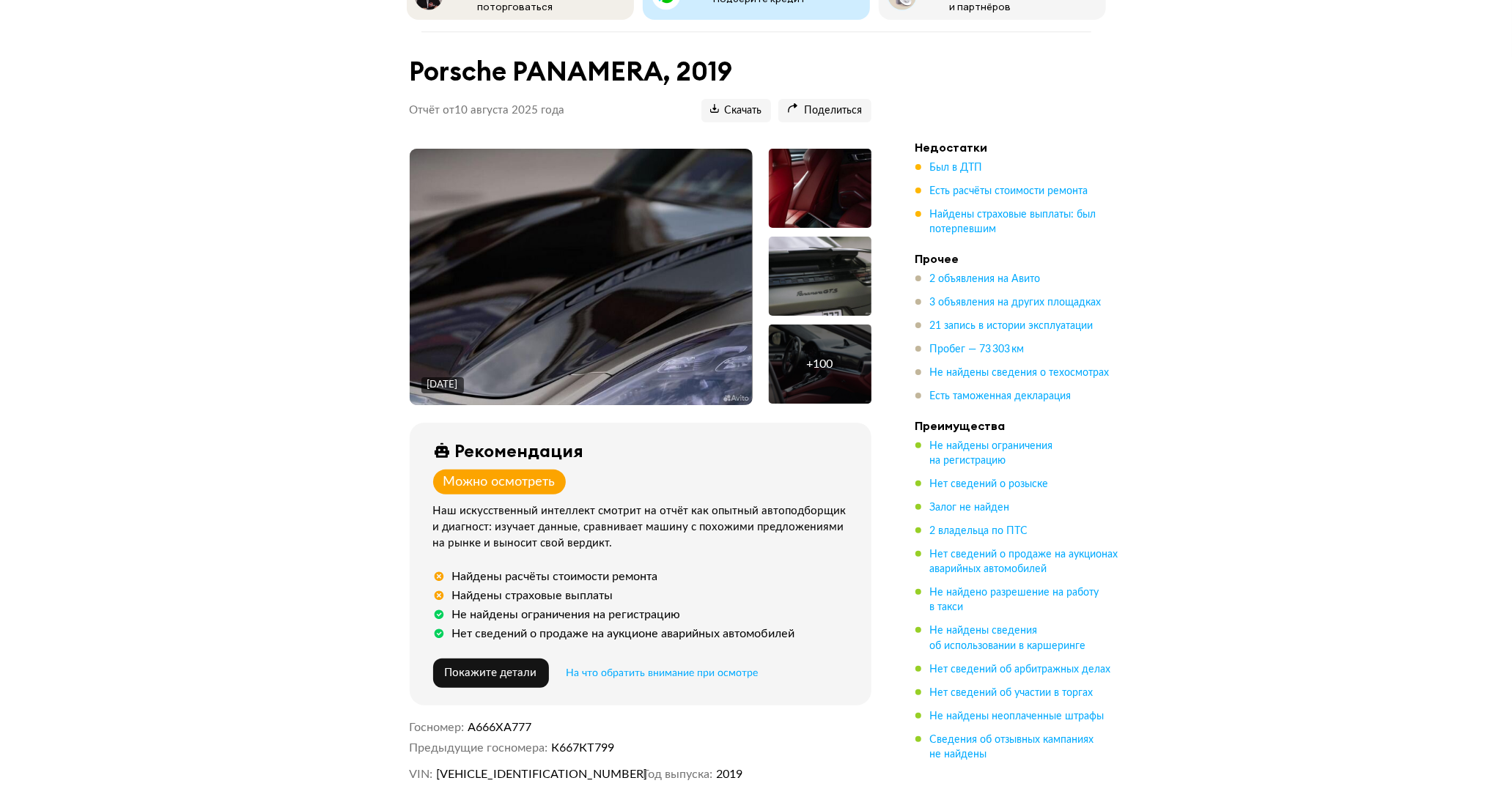
scroll to position [0, 0]
